Goal: Task Accomplishment & Management: Manage account settings

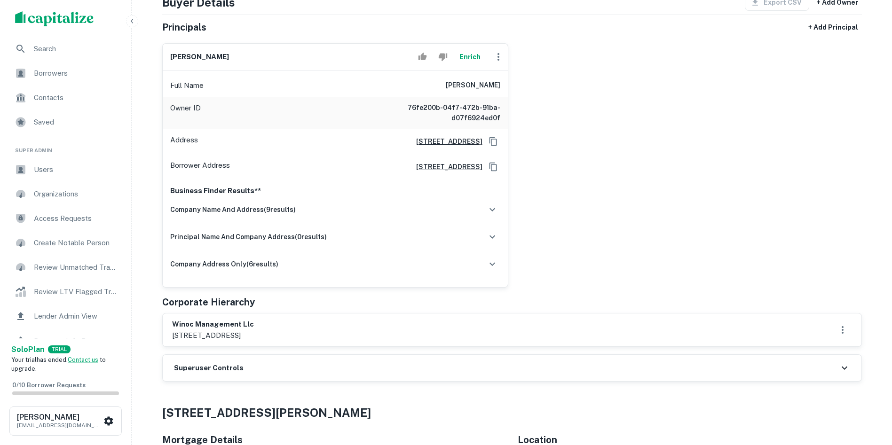
click at [180, 335] on p "[STREET_ADDRESS]" at bounding box center [213, 335] width 82 height 11
copy p "29911"
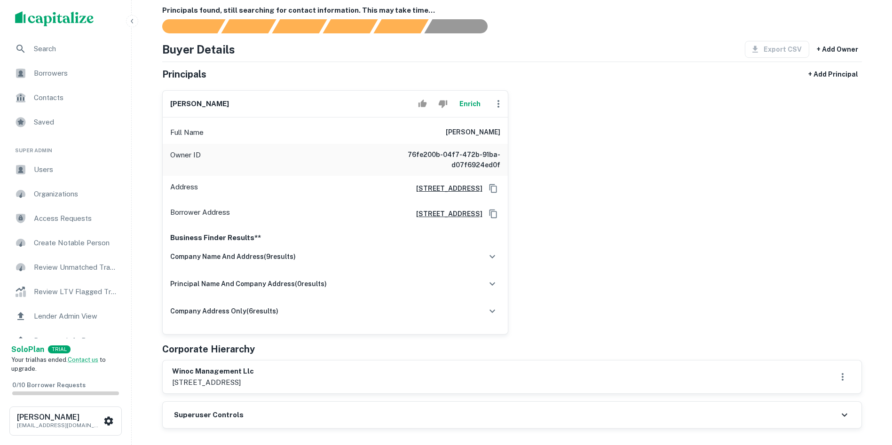
click at [578, 240] on div "[PERSON_NAME] Enrich Full Name [PERSON_NAME] Owner ID 76fe200b-04f7-472b-91ba-d…" at bounding box center [508, 209] width 707 height 252
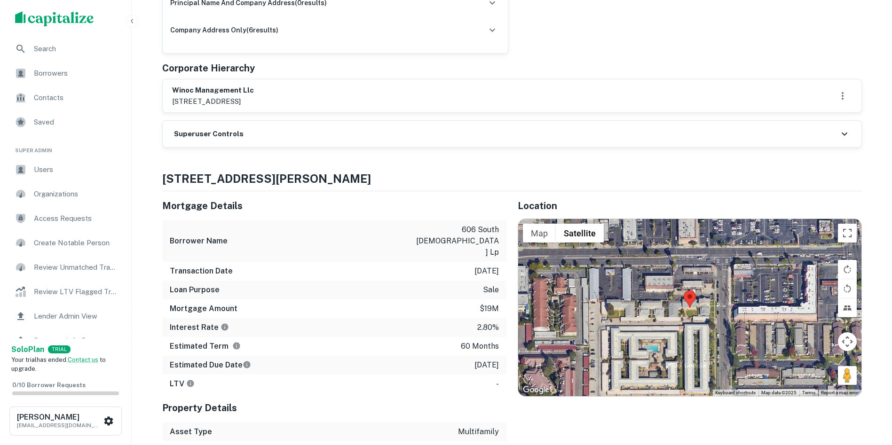
scroll to position [376, 0]
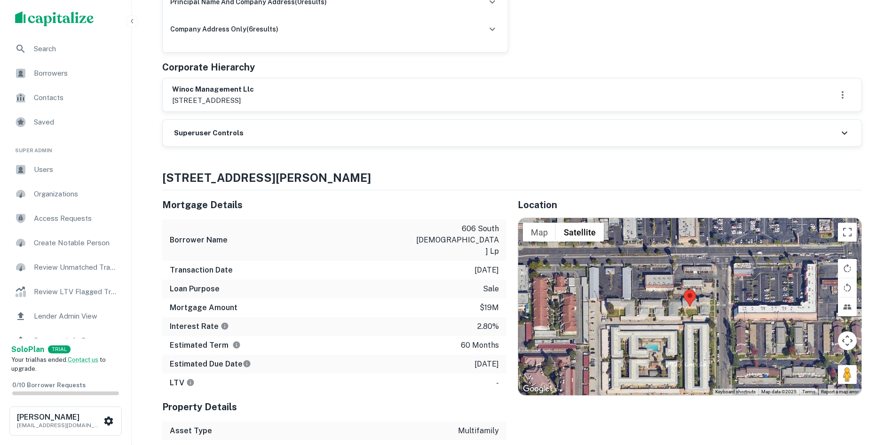
click at [228, 134] on h6 "Superuser Controls" at bounding box center [209, 133] width 70 height 11
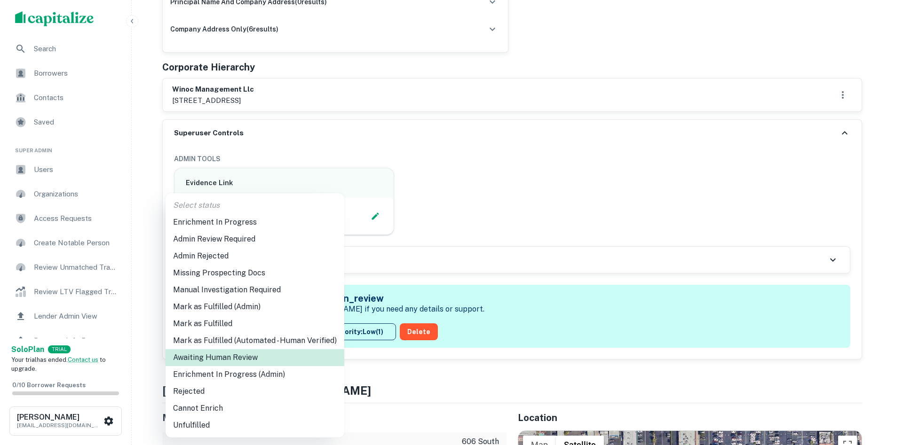
click at [243, 371] on li "Enrichment In Progress (Admin)" at bounding box center [255, 374] width 179 height 17
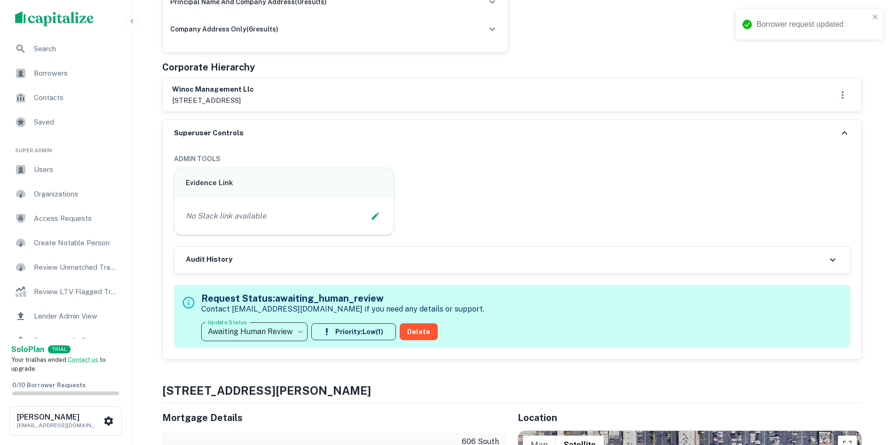
type input "**********"
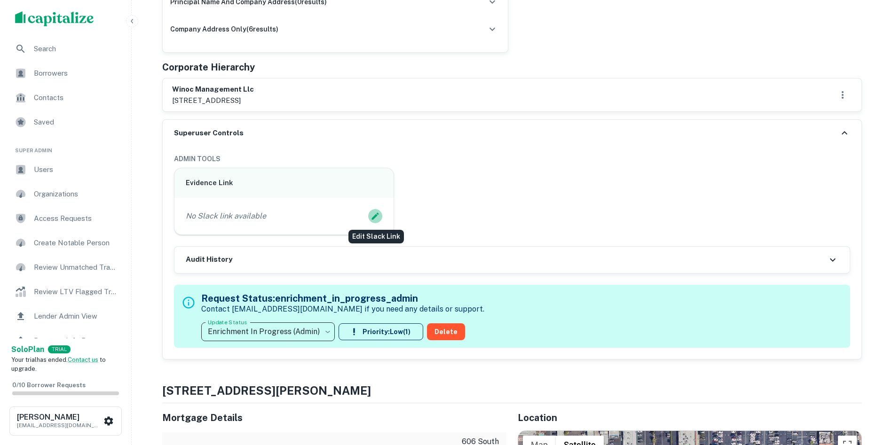
click at [378, 216] on icon "Edit Slack Link" at bounding box center [375, 216] width 9 height 9
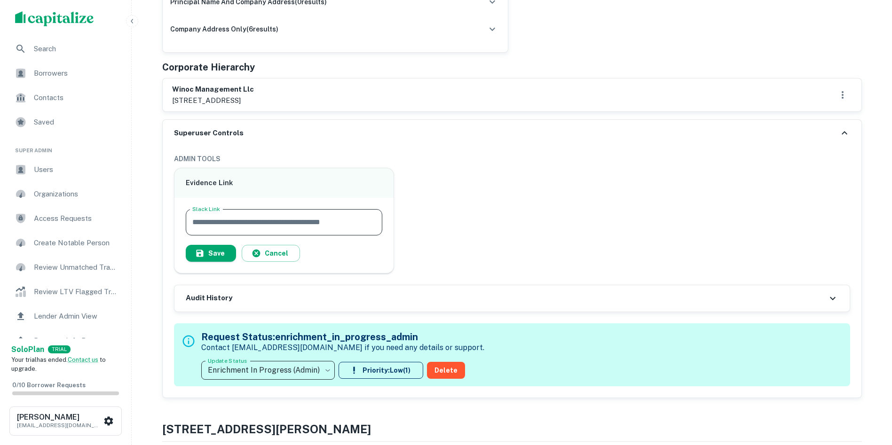
click at [309, 218] on input "Slack Link" at bounding box center [284, 222] width 197 height 26
paste input "**********"
type input "**********"
click at [215, 254] on button "Save" at bounding box center [211, 253] width 50 height 17
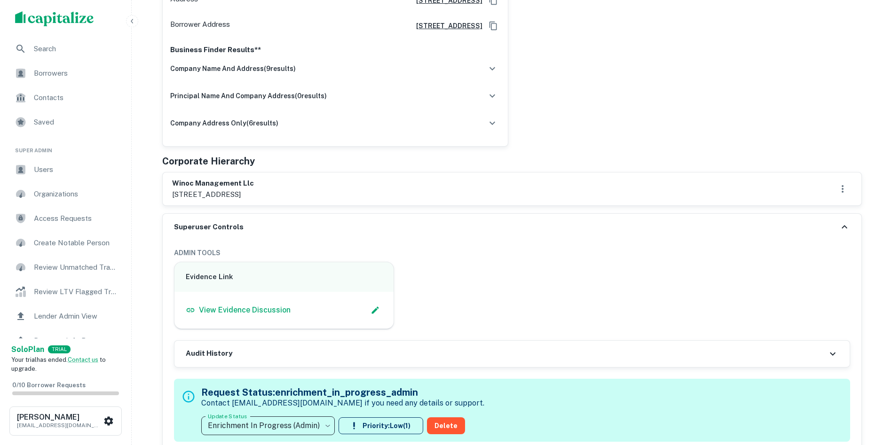
scroll to position [235, 0]
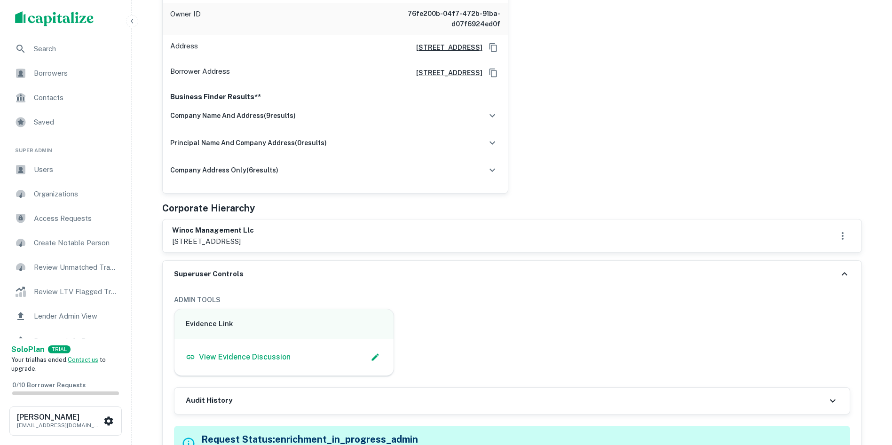
click at [183, 230] on h6 "winoc management llc" at bounding box center [213, 230] width 82 height 11
copy h6 "winoc management llc"
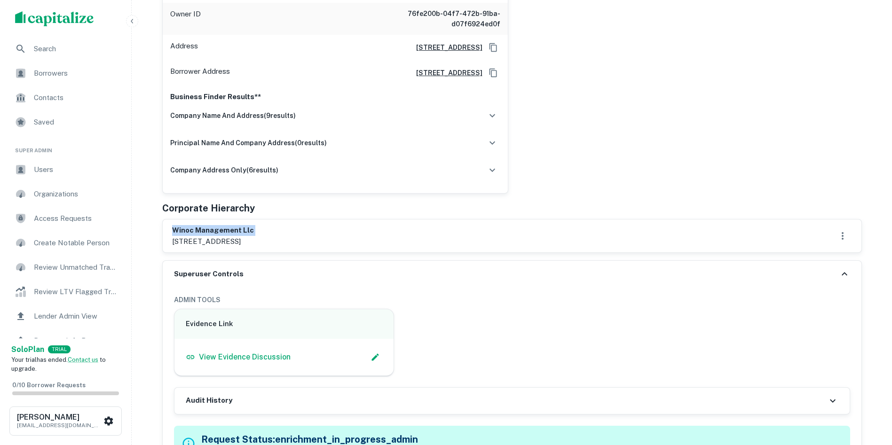
click at [326, 222] on div "winoc management llc [STREET_ADDRESS]" at bounding box center [512, 236] width 699 height 33
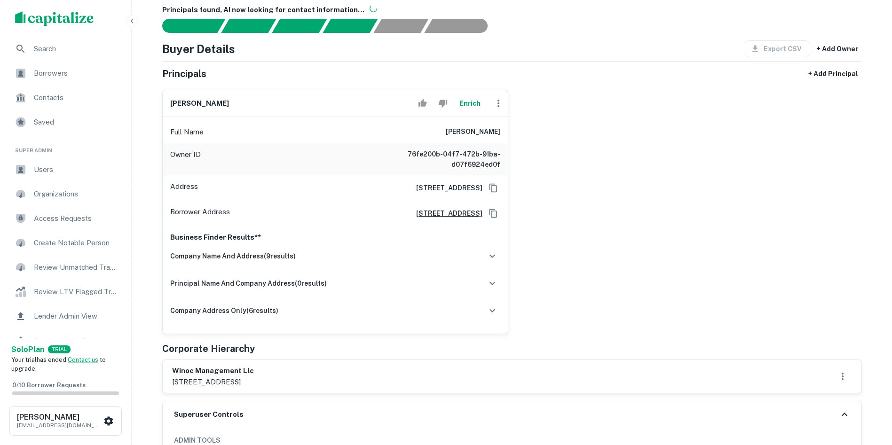
scroll to position [94, 0]
click at [186, 103] on h6 "[PERSON_NAME]" at bounding box center [199, 104] width 59 height 11
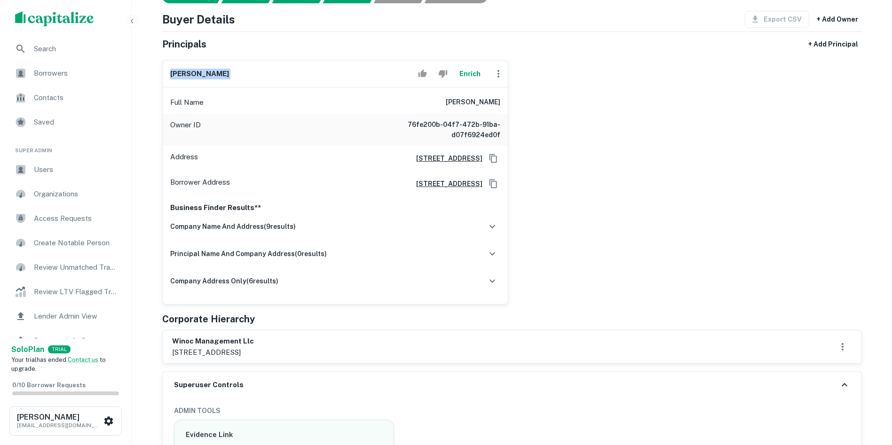
scroll to position [141, 0]
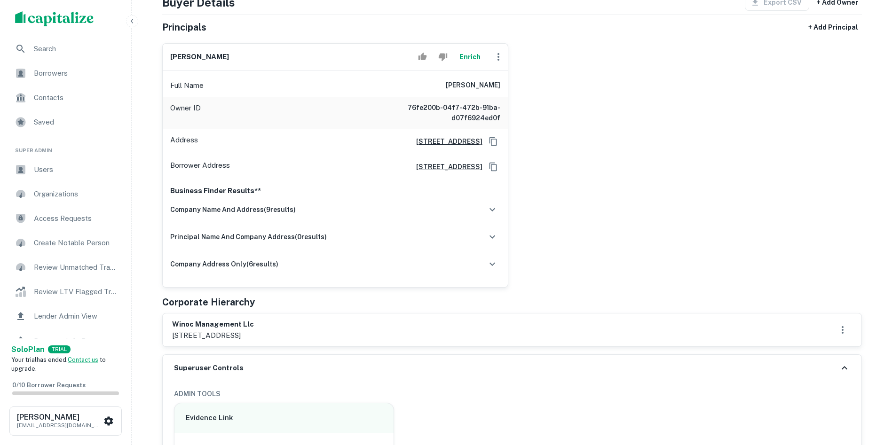
click at [254, 339] on p "[STREET_ADDRESS]" at bounding box center [213, 335] width 82 height 11
copy div "[STREET_ADDRESS]"
drag, startPoint x: 273, startPoint y: 311, endPoint x: 262, endPoint y: 319, distance: 13.7
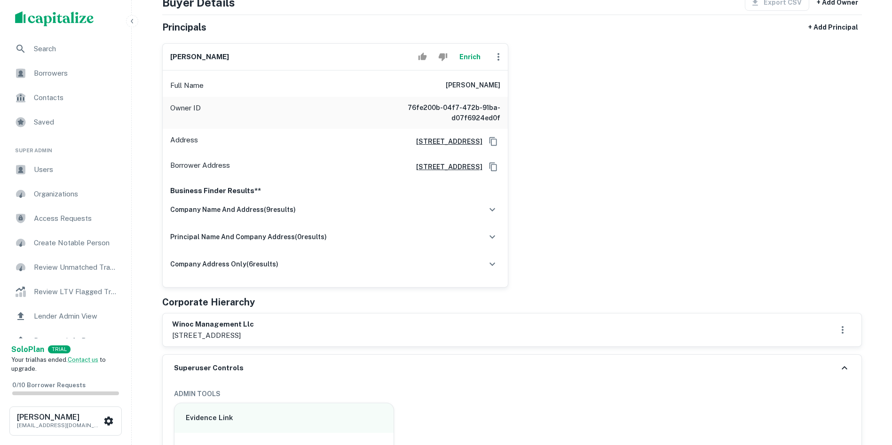
click at [273, 311] on div "Principals + Add Principal [PERSON_NAME] Enrich Full Name [PERSON_NAME] Owner I…" at bounding box center [512, 183] width 700 height 328
click at [243, 320] on h6 "winoc management llc" at bounding box center [213, 324] width 82 height 11
copy h6 "winoc management llc"
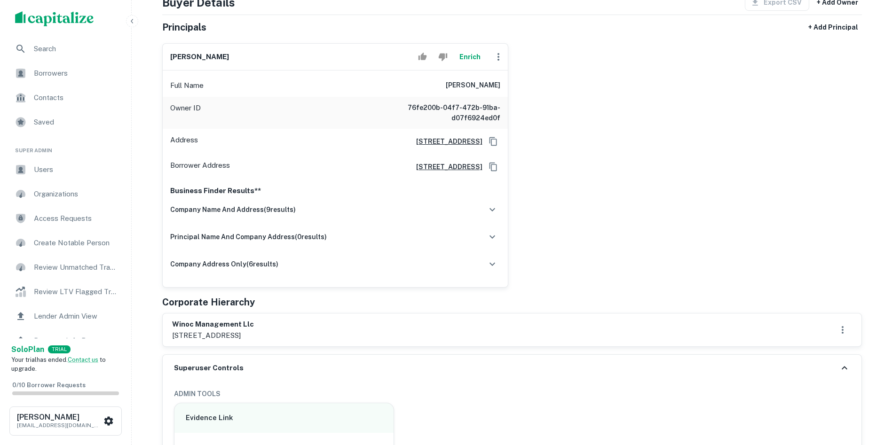
click at [373, 306] on div "Corporate Hierarchy" at bounding box center [512, 302] width 700 height 14
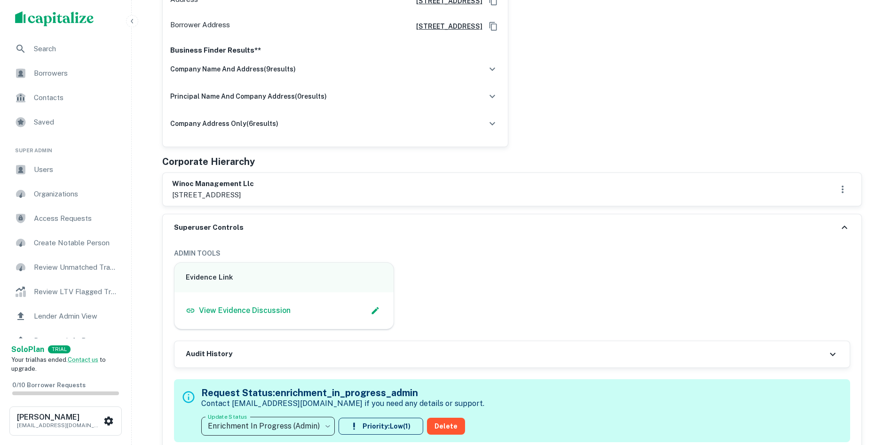
scroll to position [376, 0]
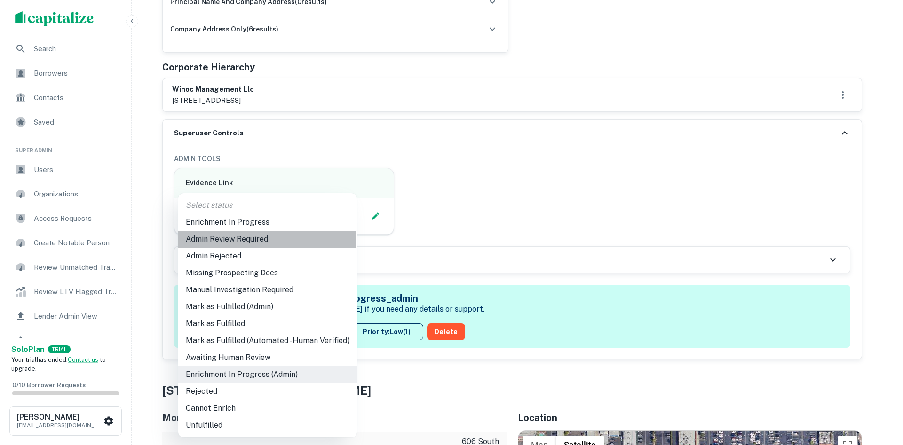
click at [259, 240] on li "Admin Review Required" at bounding box center [267, 239] width 179 height 17
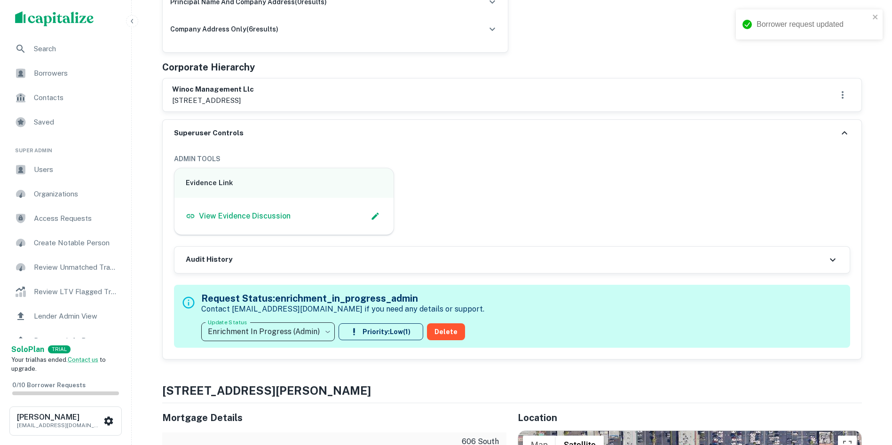
type input "**********"
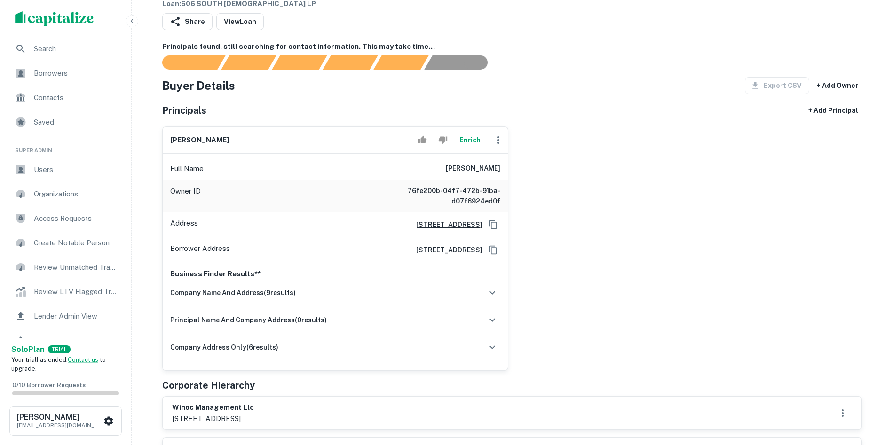
scroll to position [0, 0]
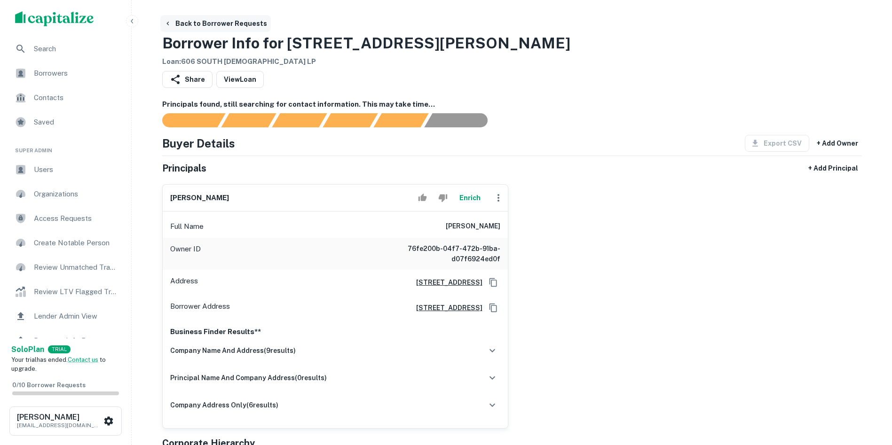
click at [170, 23] on icon "button" at bounding box center [168, 24] width 8 height 8
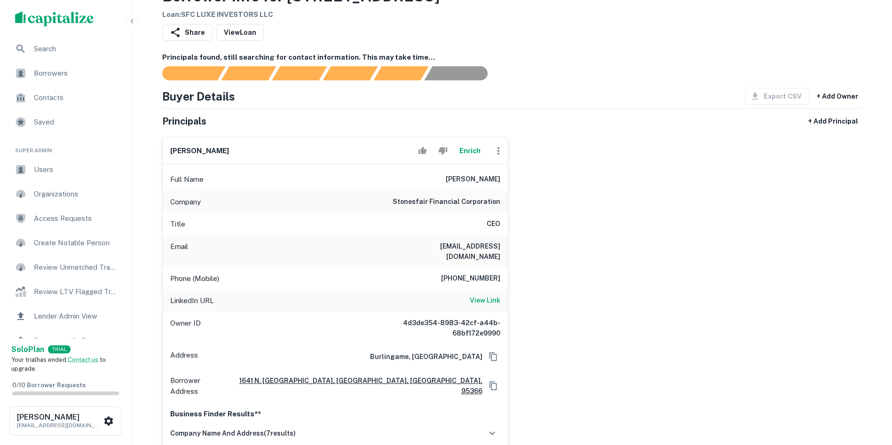
click at [191, 146] on h6 "karl bakhtiari" at bounding box center [199, 151] width 59 height 11
click at [191, 150] on h6 "karl bakhtiari" at bounding box center [199, 151] width 59 height 11
copy div "karl bakhtiari Enrich"
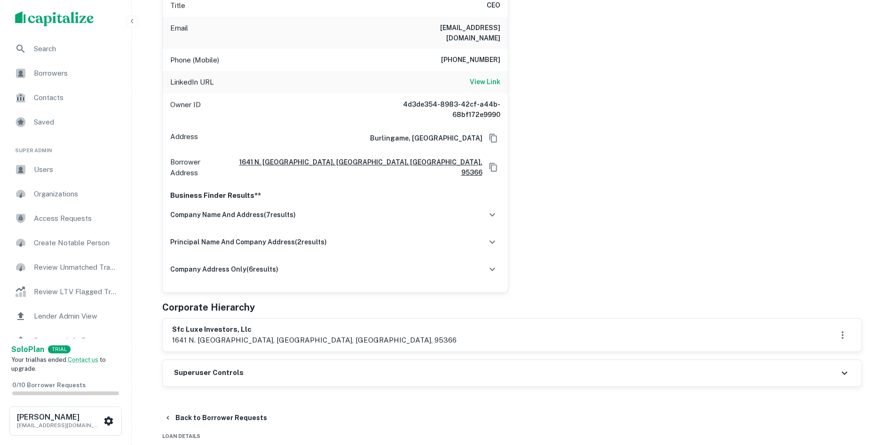
scroll to position [282, 0]
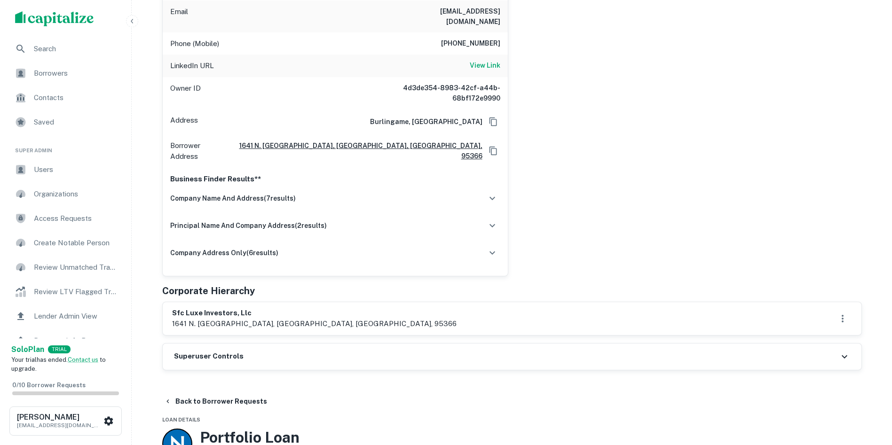
click at [237, 318] on p "1641 n. ripon road, ripon, ca, 95366" at bounding box center [314, 323] width 285 height 11
drag, startPoint x: 237, startPoint y: 303, endPoint x: 267, endPoint y: 311, distance: 31.0
click at [267, 318] on p "1641 n. ripon road, ripon, ca, 95366" at bounding box center [314, 323] width 285 height 11
copy p "ripon, ca,"
click at [581, 194] on div "karl bakhtiari Enrich Full Name karl bakhtiari Company stonesfair financial cor…" at bounding box center [508, 86] width 707 height 382
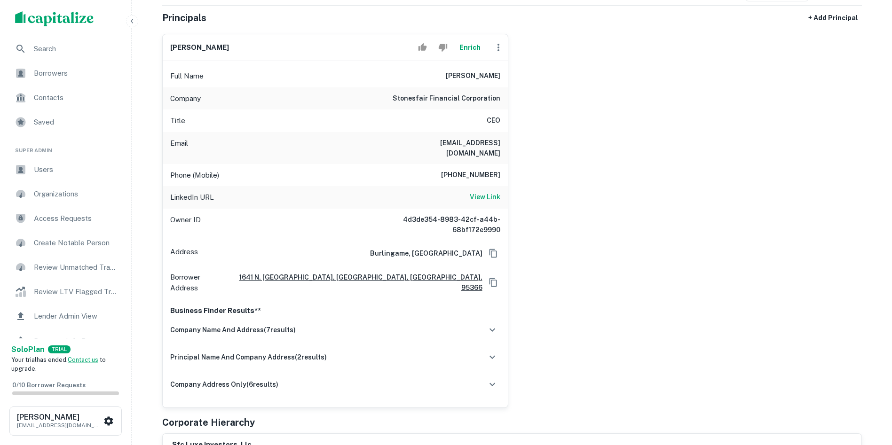
scroll to position [94, 0]
